Goal: Navigation & Orientation: Find specific page/section

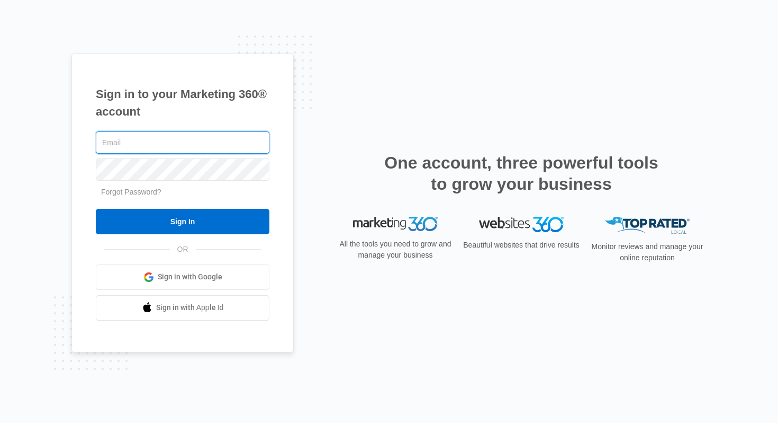
type input "[PERSON_NAME][EMAIL_ADDRESS][DOMAIN_NAME]"
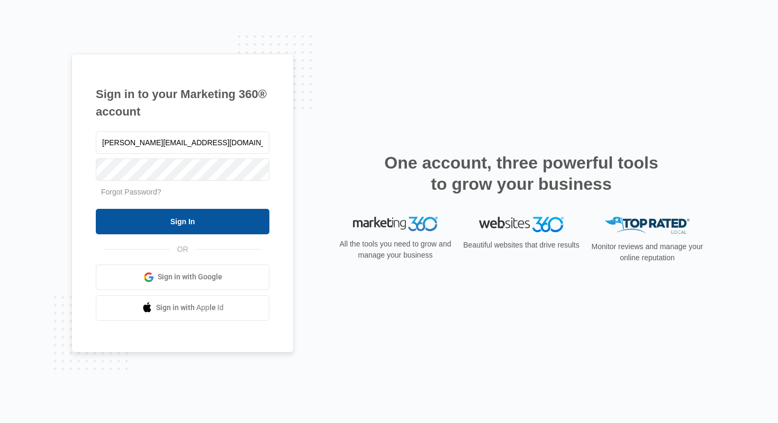
click at [173, 223] on input "Sign In" at bounding box center [183, 221] width 174 height 25
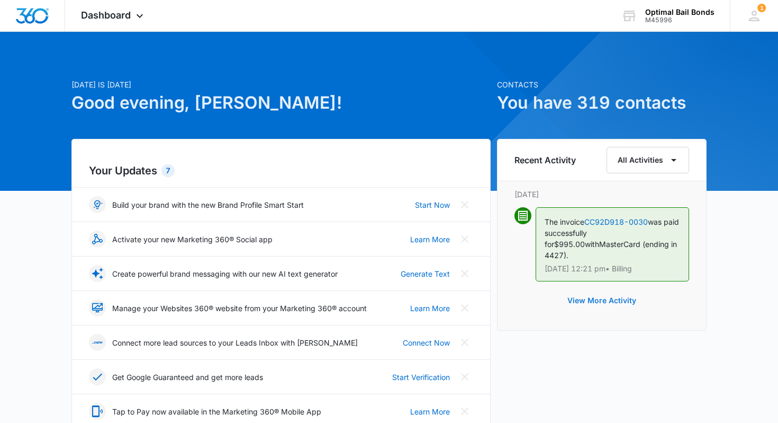
click at [591, 291] on button "View More Activity" at bounding box center [602, 300] width 90 height 25
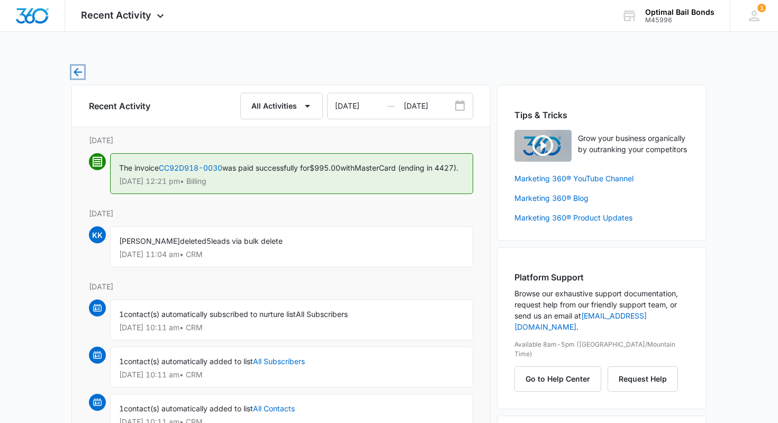
click at [78, 67] on icon "button" at bounding box center [77, 72] width 13 height 13
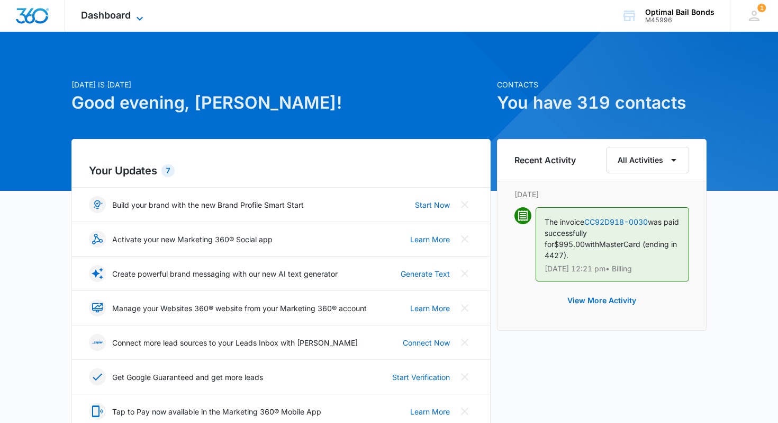
click at [140, 17] on icon at bounding box center [139, 18] width 13 height 13
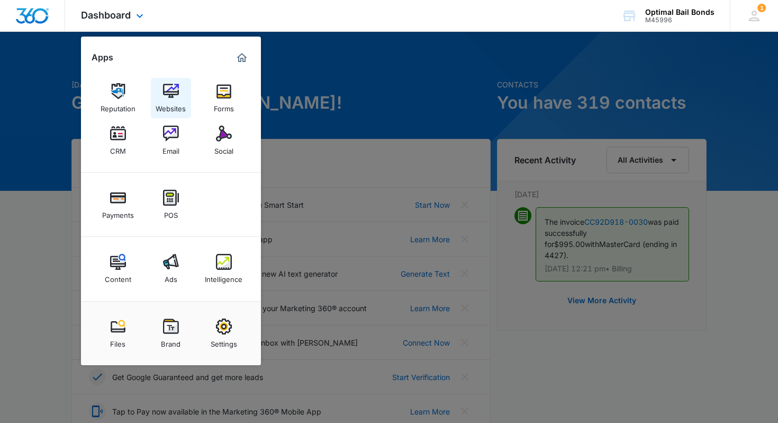
click at [177, 99] on img at bounding box center [171, 91] width 16 height 16
